Goal: Check status: Check status

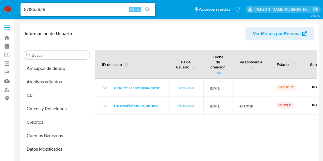
select select "10"
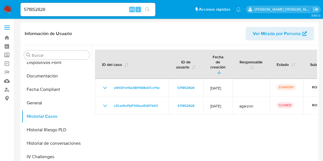
click at [80, 8] on input "571852828" at bounding box center [87, 9] width 135 height 7
drag, startPoint x: 80, startPoint y: 8, endPoint x: 7, endPoint y: 1, distance: 73.2
click at [7, 1] on nav "Pausado Ver notificaciones 571852828 Alt s Accesos rápidos Presiona las siguien…" at bounding box center [161, 9] width 323 height 19
paste input "3741290"
type input "537412908"
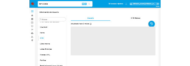
scroll to position [237, 0]
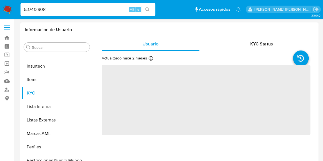
select select "10"
